Goal: Task Accomplishment & Management: Use online tool/utility

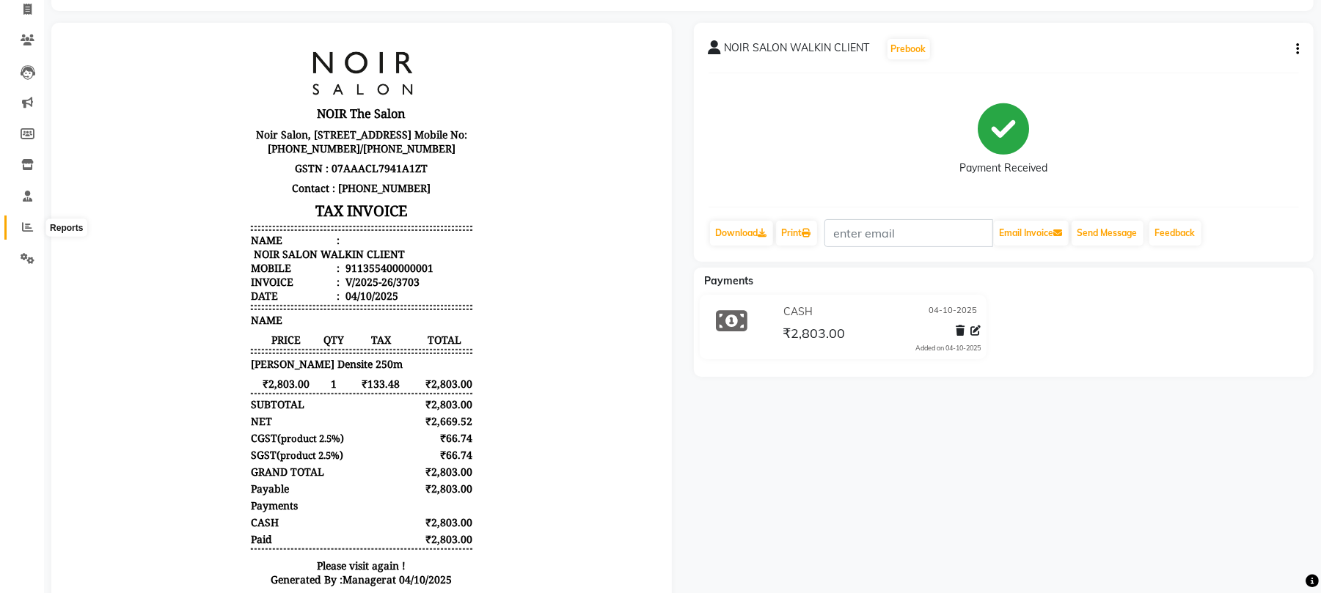
click at [15, 224] on span at bounding box center [28, 227] width 26 height 17
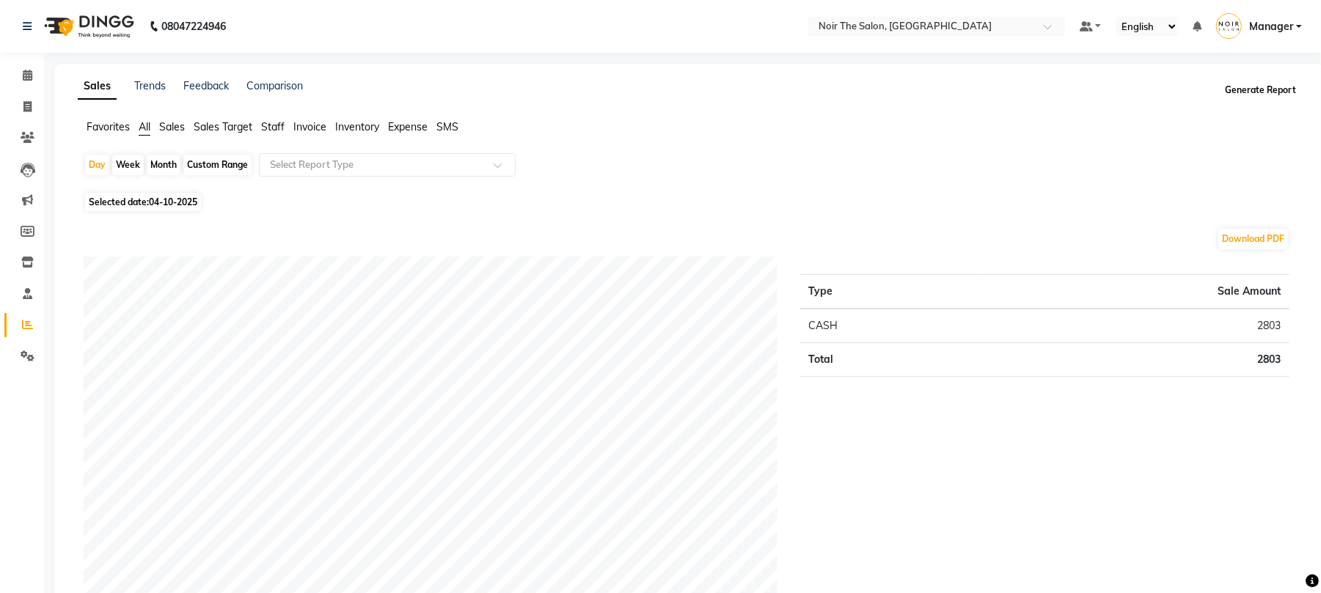
click at [1272, 89] on button "Generate Report" at bounding box center [1260, 90] width 78 height 21
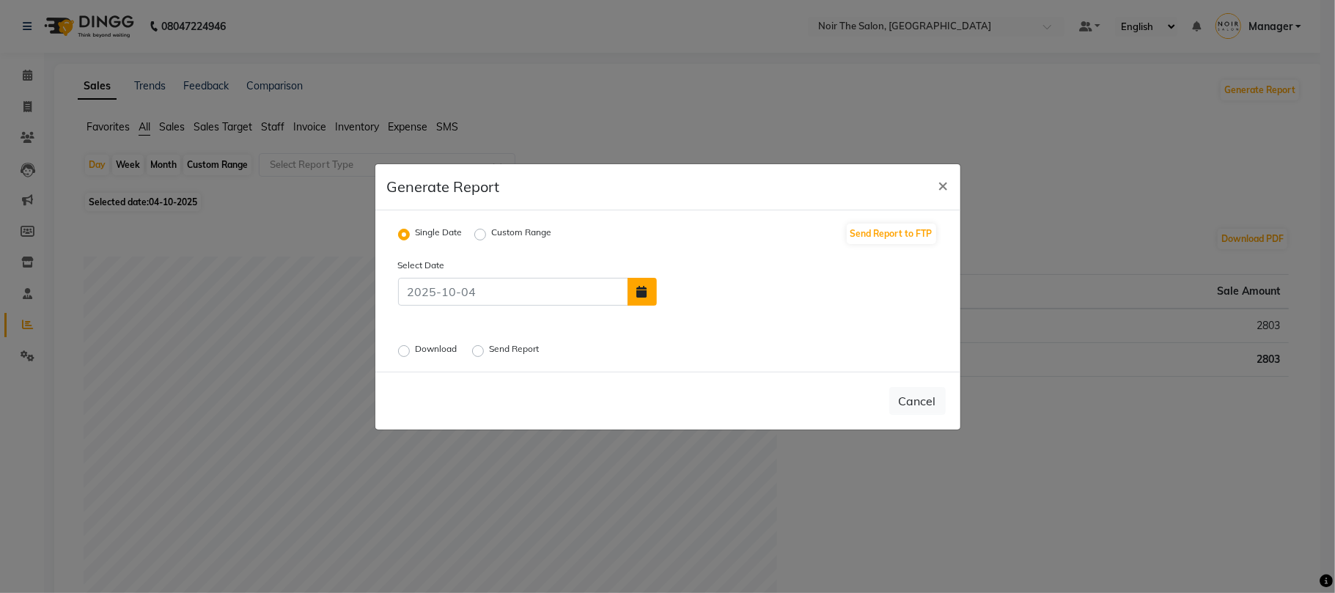
click at [648, 299] on button "button" at bounding box center [642, 292] width 29 height 28
select select "10"
click at [763, 258] on div "3" at bounding box center [766, 256] width 23 height 23
type input "03-10-2025"
click at [414, 338] on div "Select Date 03-10-2025 Download Send Report" at bounding box center [668, 308] width 562 height 103
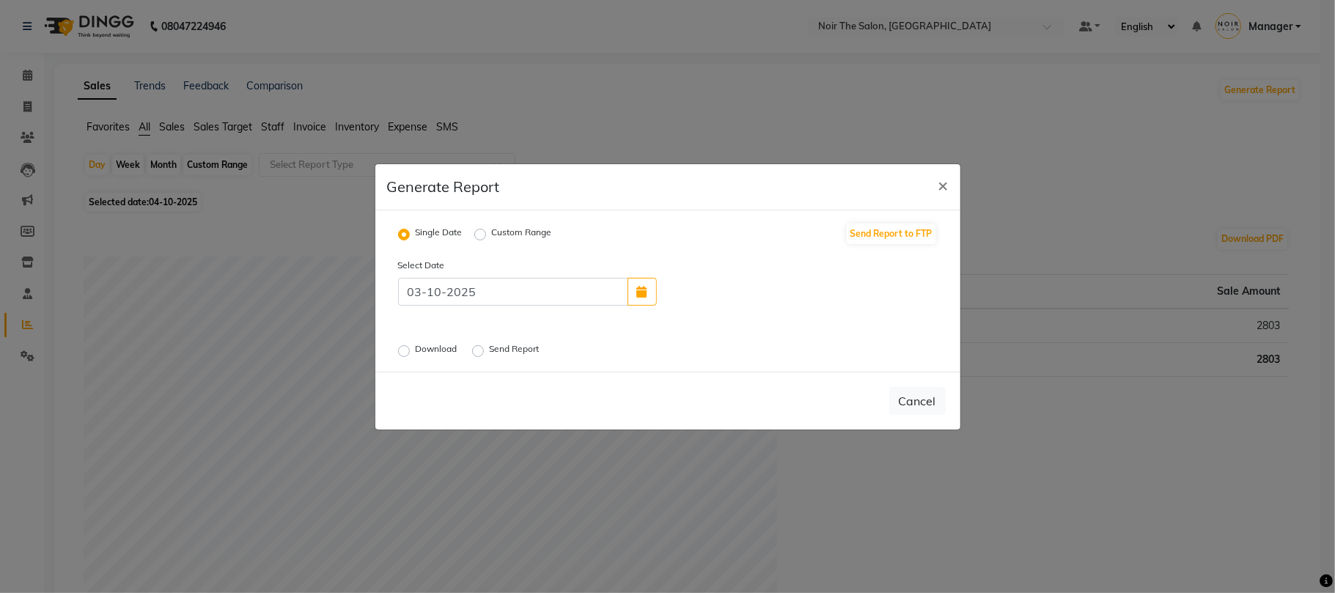
click at [408, 359] on div "Download" at bounding box center [429, 351] width 62 height 18
click at [416, 353] on label "Download" at bounding box center [438, 351] width 45 height 18
click at [401, 353] on input "Download" at bounding box center [406, 350] width 10 height 10
radio input "true"
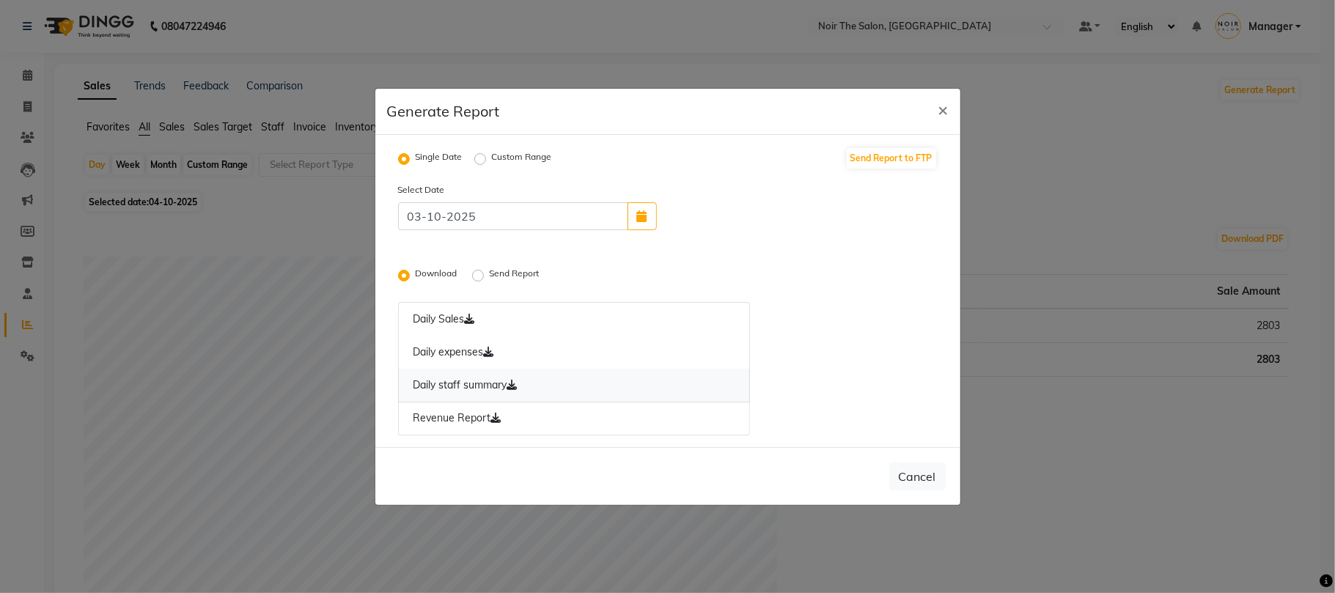
click at [517, 386] on icon at bounding box center [512, 385] width 10 height 10
click at [646, 220] on icon "button" at bounding box center [642, 216] width 10 height 12
select select "10"
click at [748, 183] on div "2" at bounding box center [743, 180] width 23 height 23
type input "02-10-2025"
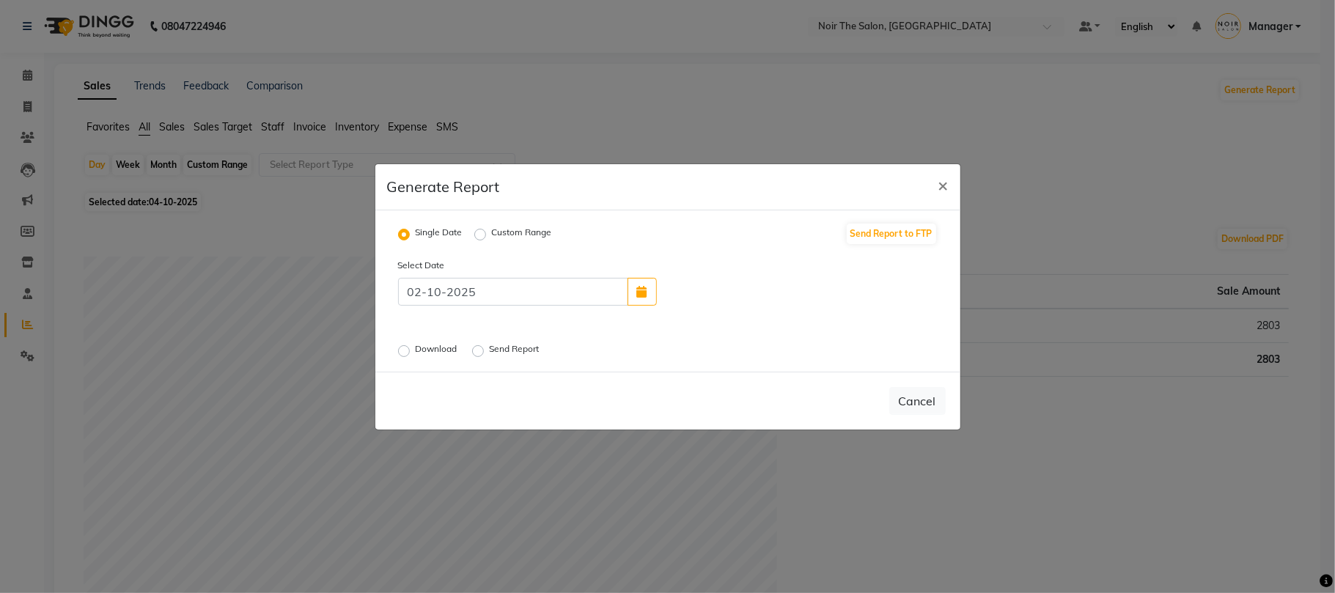
click at [405, 342] on div "Download" at bounding box center [429, 351] width 62 height 18
click at [416, 353] on label "Download" at bounding box center [438, 351] width 45 height 18
click at [401, 353] on input "Download" at bounding box center [406, 350] width 10 height 10
radio input "true"
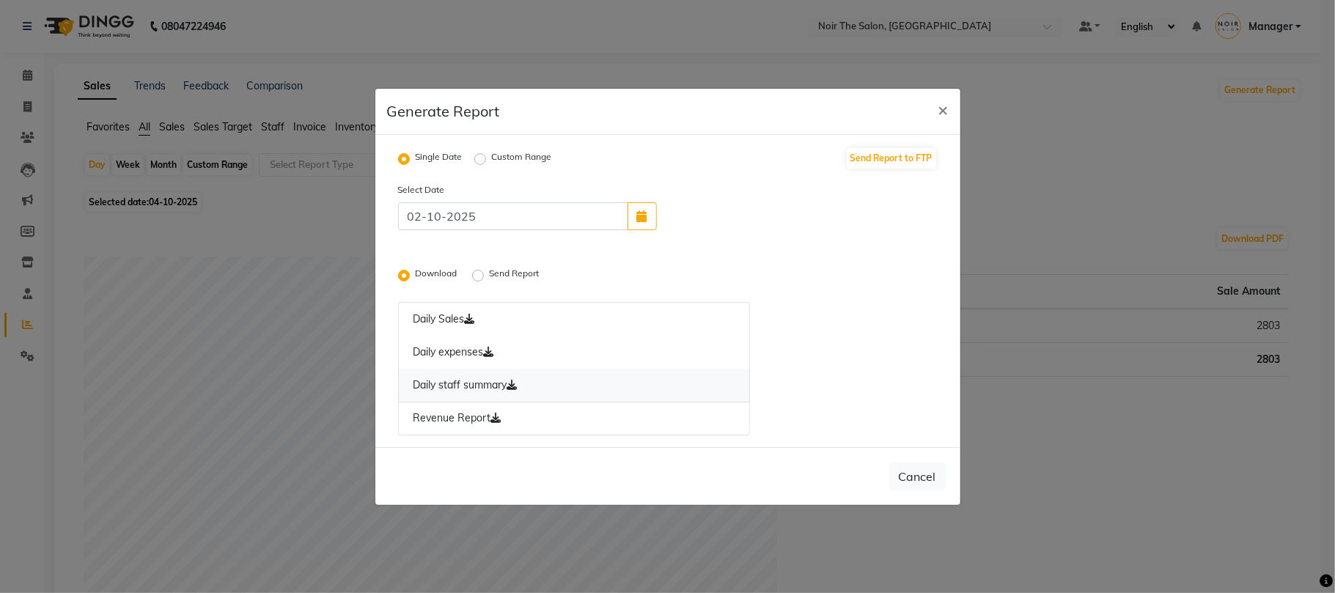
click at [500, 386] on link "Daily staff summary" at bounding box center [574, 386] width 353 height 34
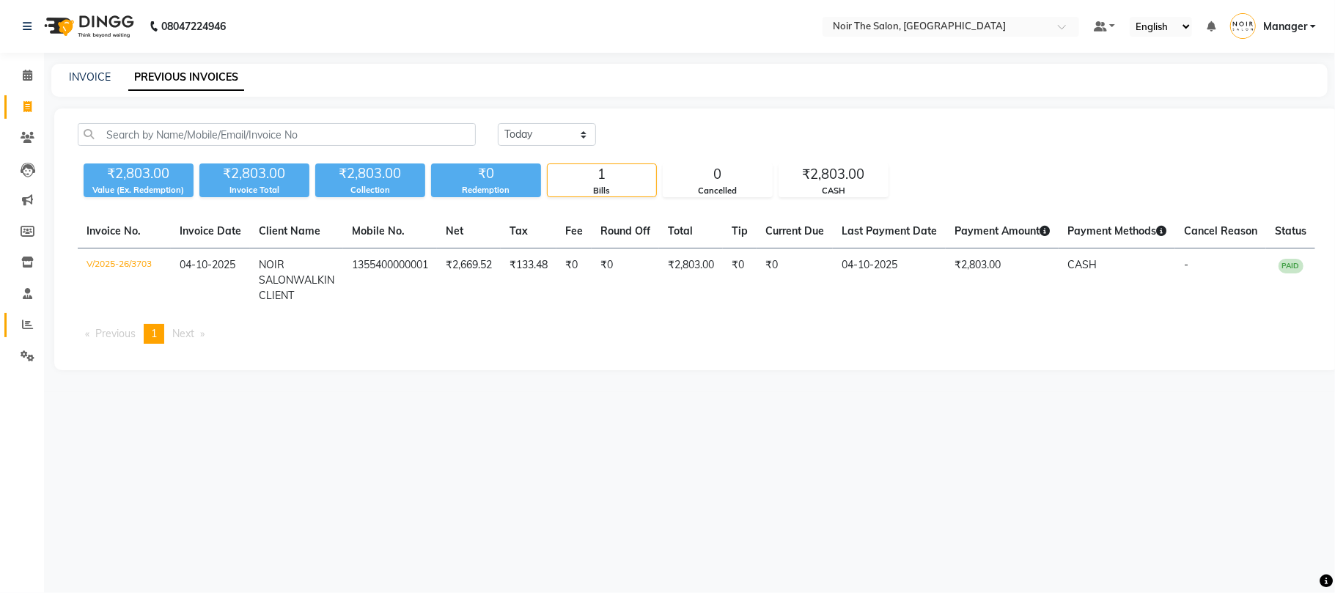
click at [10, 323] on link "Reports" at bounding box center [21, 325] width 35 height 24
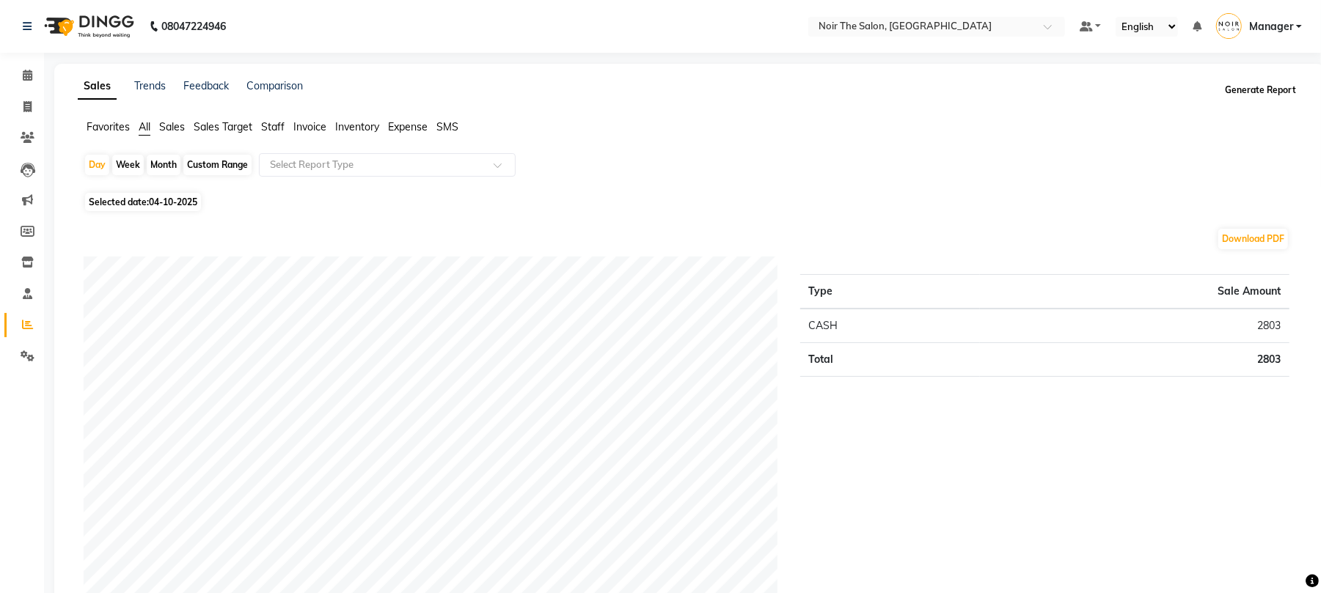
click at [1277, 84] on button "Generate Report" at bounding box center [1260, 90] width 78 height 21
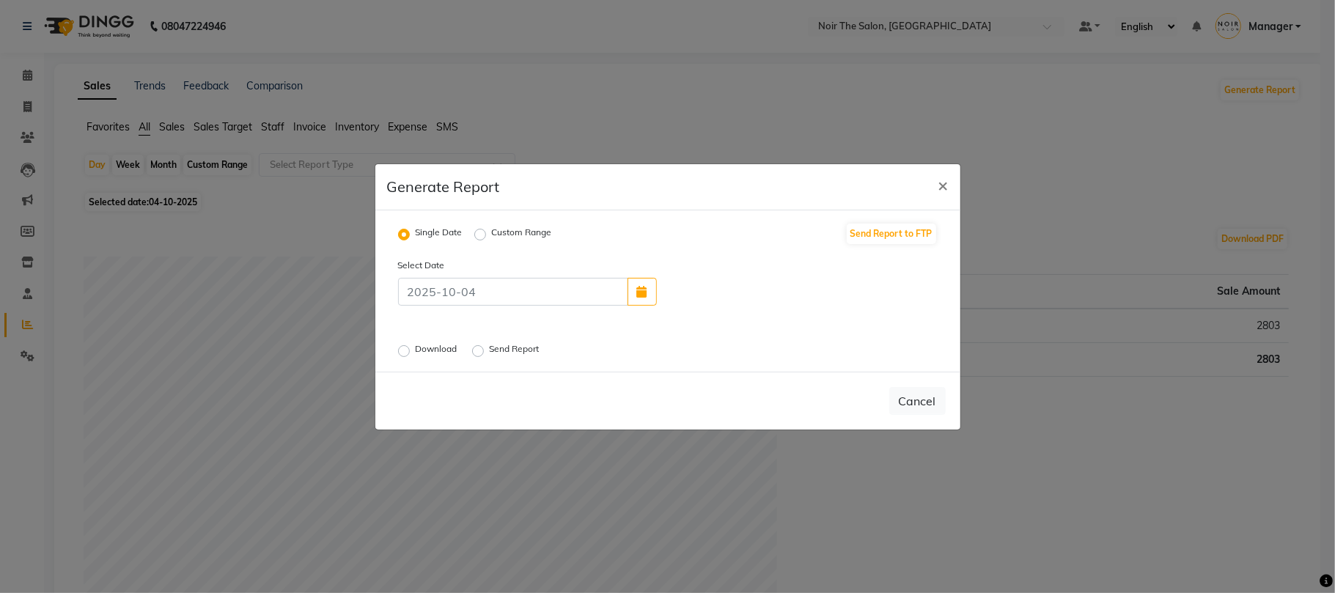
click at [458, 342] on label "Download" at bounding box center [438, 351] width 45 height 18
click at [411, 345] on input "Download" at bounding box center [406, 350] width 10 height 10
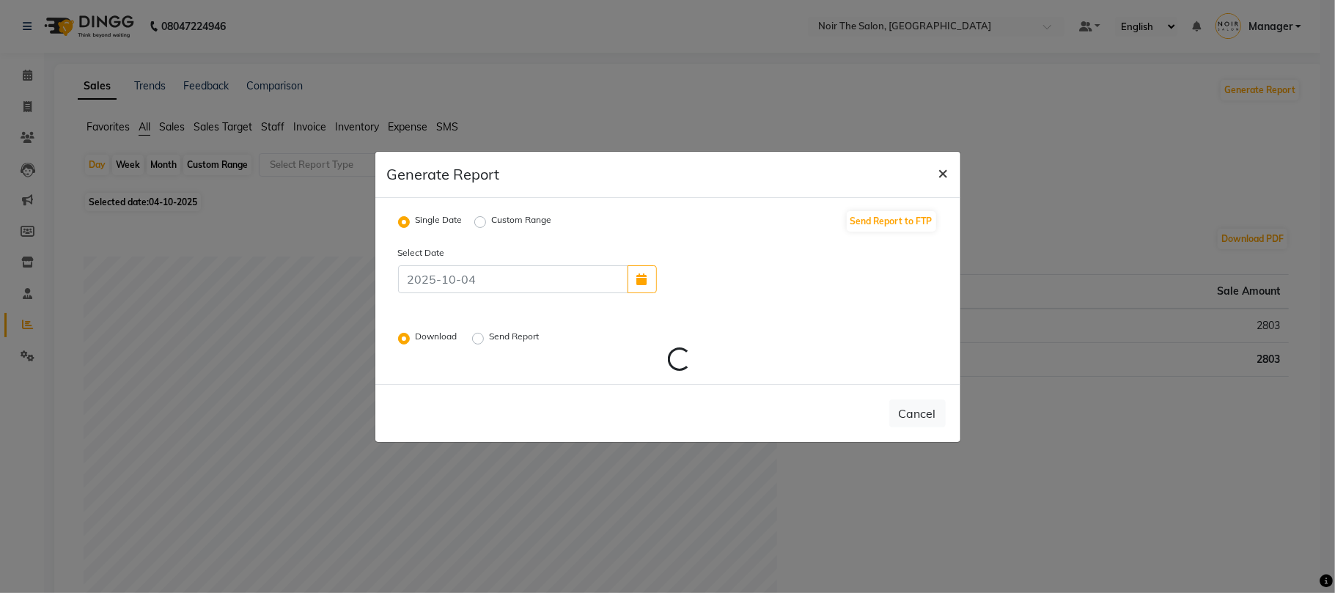
click at [942, 165] on span "×" at bounding box center [944, 172] width 10 height 22
radio input "false"
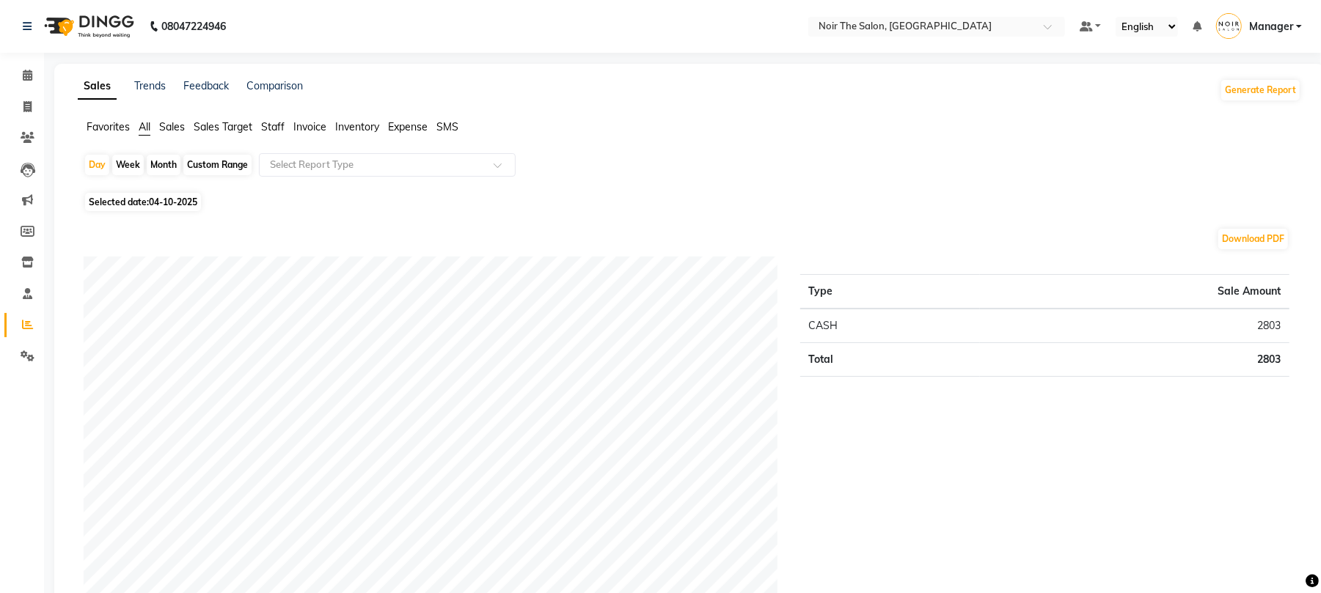
drag, startPoint x: 1277, startPoint y: 131, endPoint x: 1265, endPoint y: 74, distance: 57.7
click at [1277, 128] on ul "Favorites All Sales Sales Target Staff Invoice Inventory Expense SMS" at bounding box center [689, 128] width 1223 height 16
click at [1260, 88] on button "Generate Report" at bounding box center [1260, 90] width 78 height 21
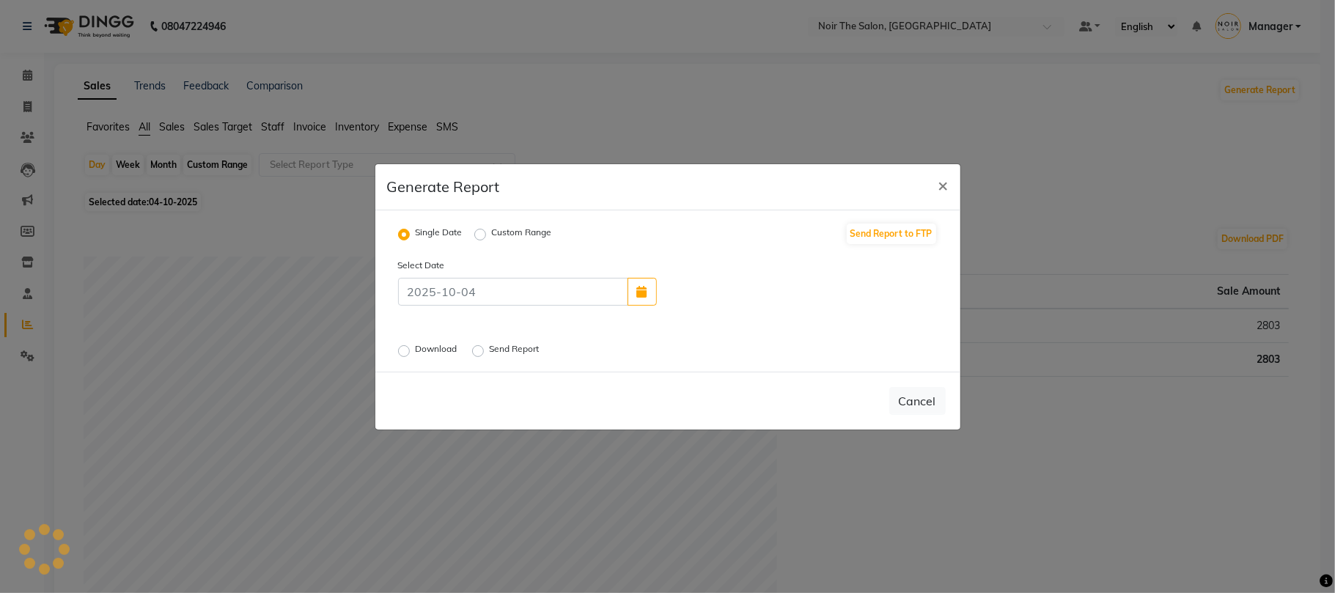
click at [675, 283] on div "Select Date" at bounding box center [668, 281] width 562 height 48
click at [651, 285] on button "button" at bounding box center [642, 292] width 29 height 28
select select "10"
click at [772, 250] on div "3" at bounding box center [766, 256] width 23 height 23
type input "03-10-2025"
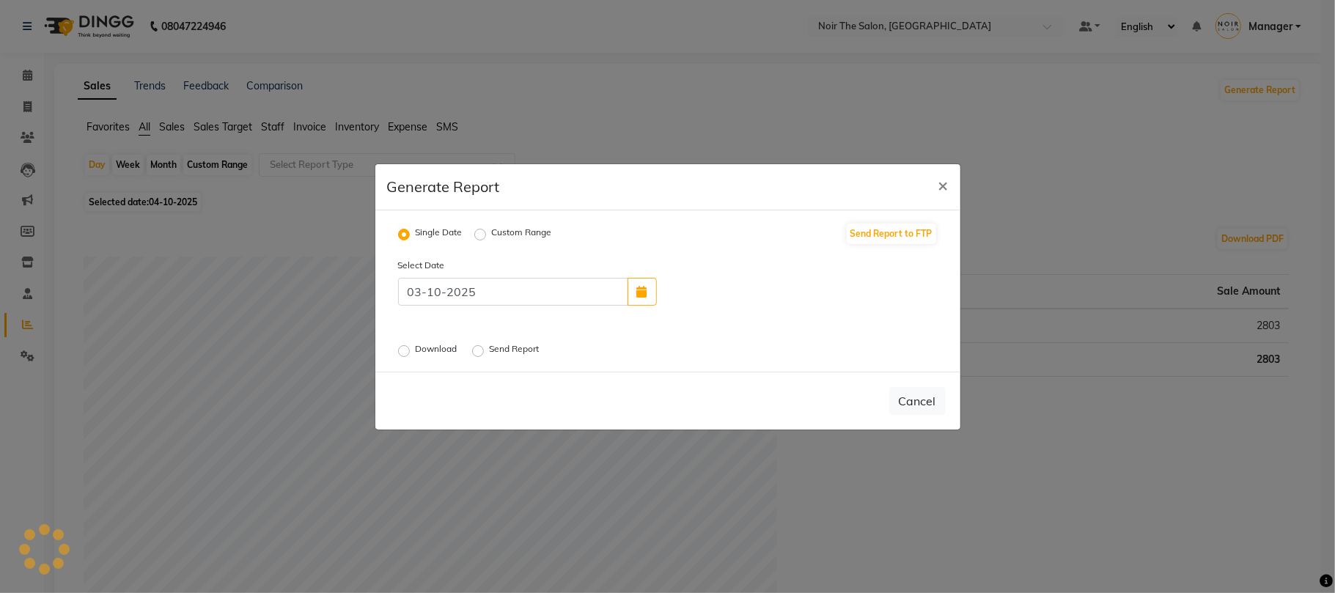
click at [385, 342] on div "Single Date Custom Range Send Report to FTP Select Date [DATE] Download Send Re…" at bounding box center [667, 290] width 585 height 161
click at [419, 348] on label "Download" at bounding box center [438, 351] width 45 height 18
click at [411, 348] on input "Download" at bounding box center [406, 350] width 10 height 10
radio input "true"
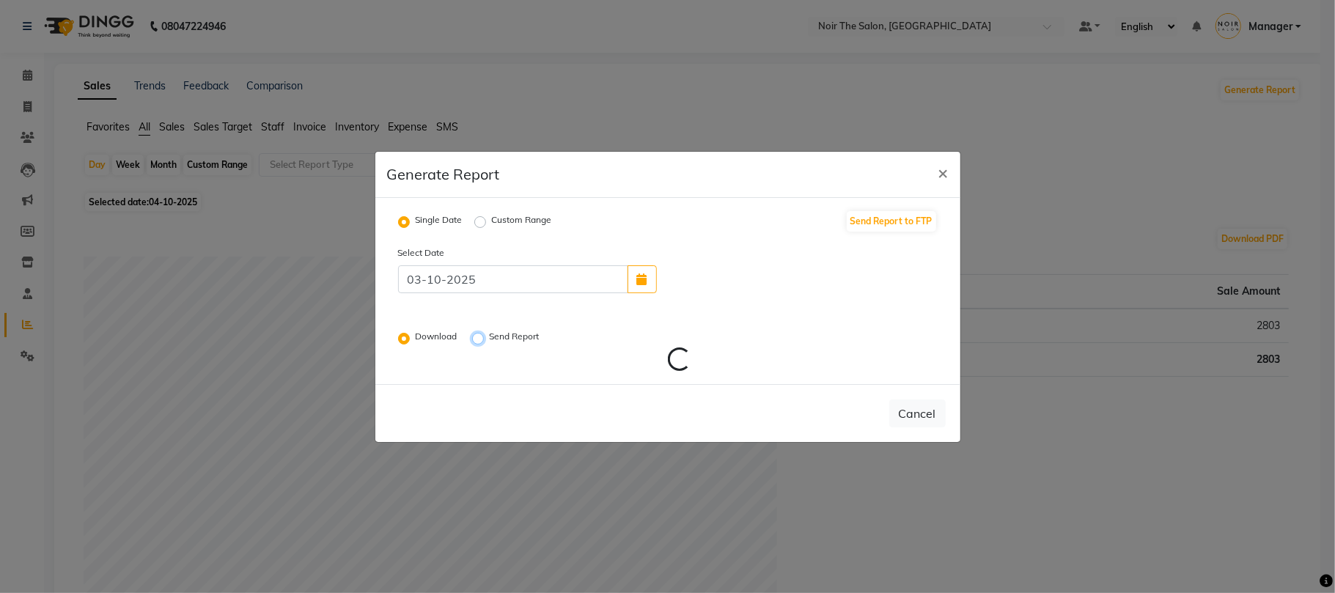
click at [475, 333] on input "Send Report" at bounding box center [480, 338] width 10 height 10
radio input "true"
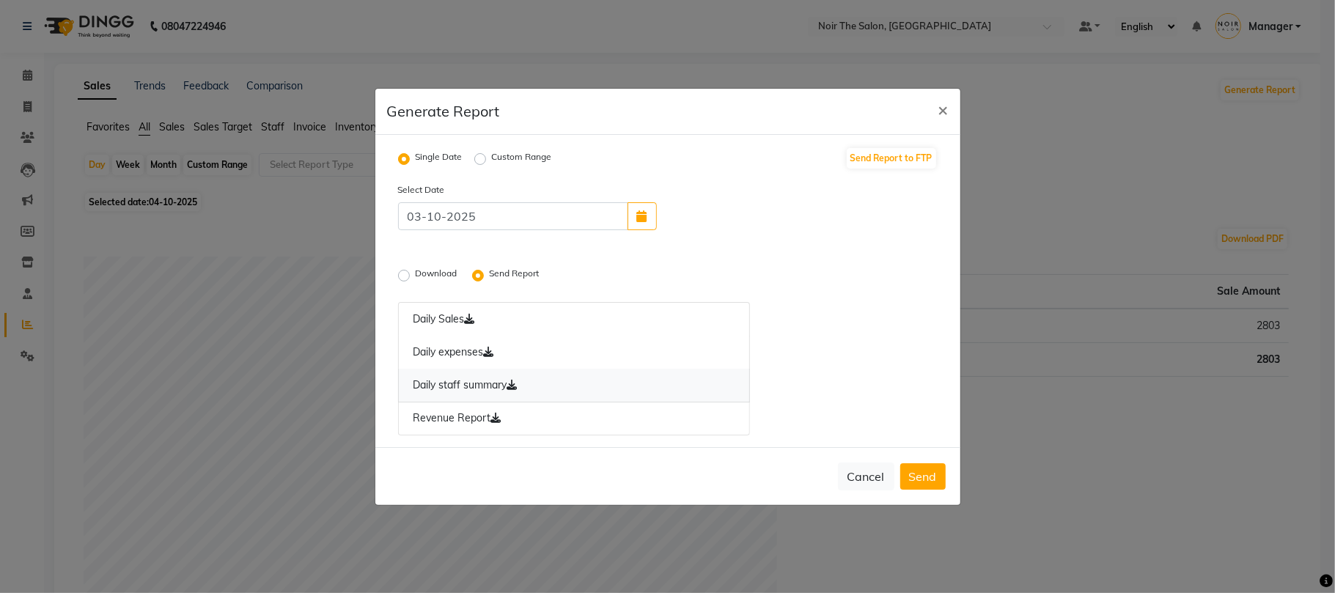
click at [512, 382] on icon at bounding box center [512, 385] width 10 height 10
